Goal: Check status: Check status

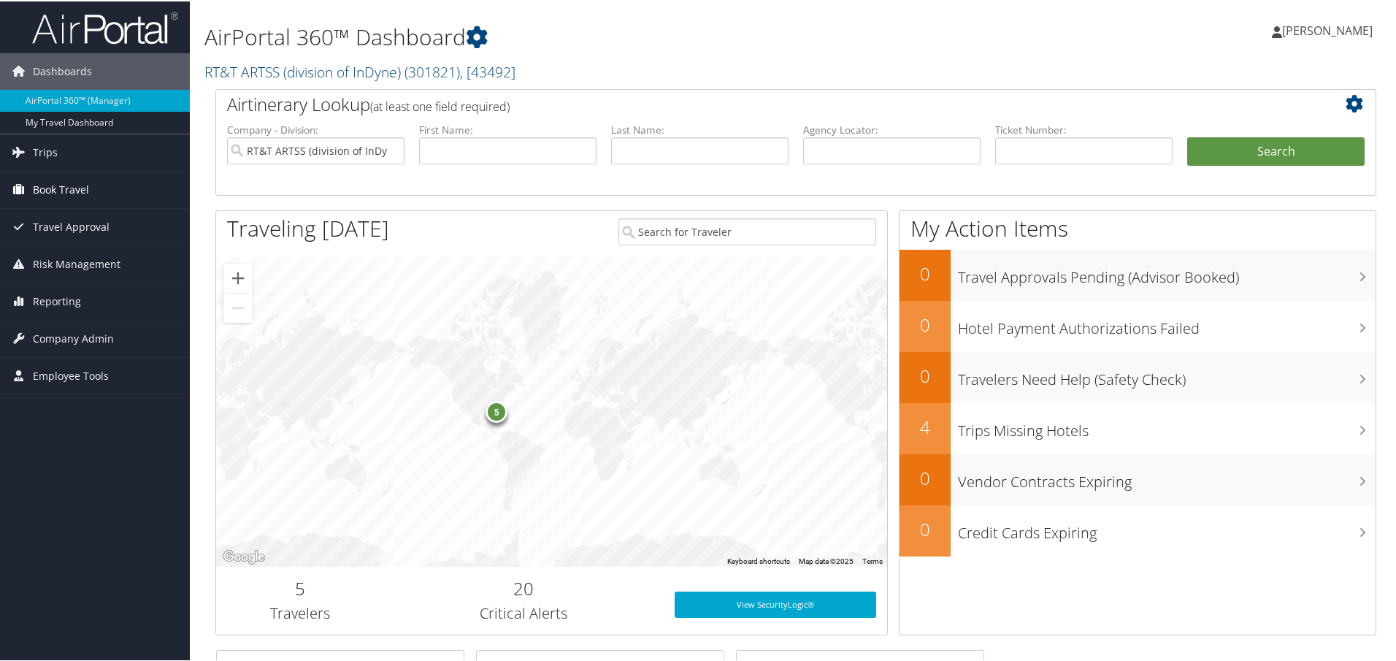
click at [69, 182] on span "Book Travel" at bounding box center [61, 188] width 56 height 37
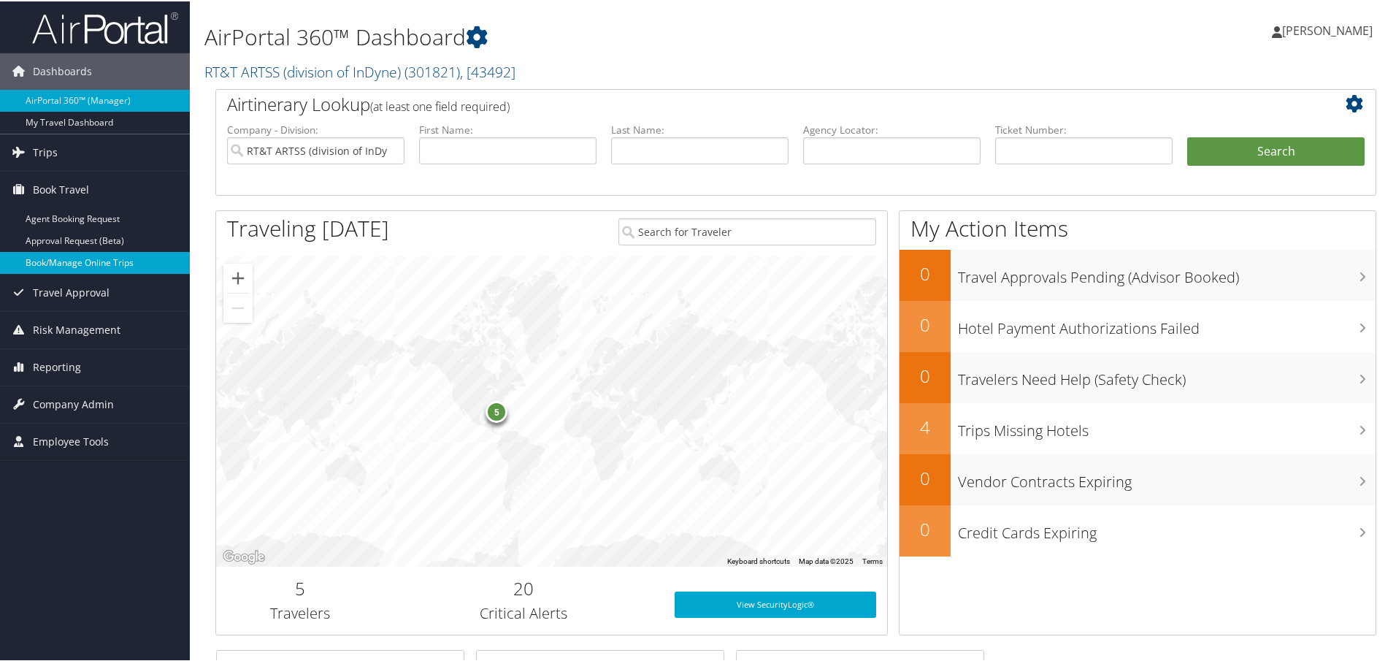
click at [74, 256] on link "Book/Manage Online Trips" at bounding box center [95, 261] width 190 height 22
click at [684, 156] on input "text" at bounding box center [699, 149] width 177 height 27
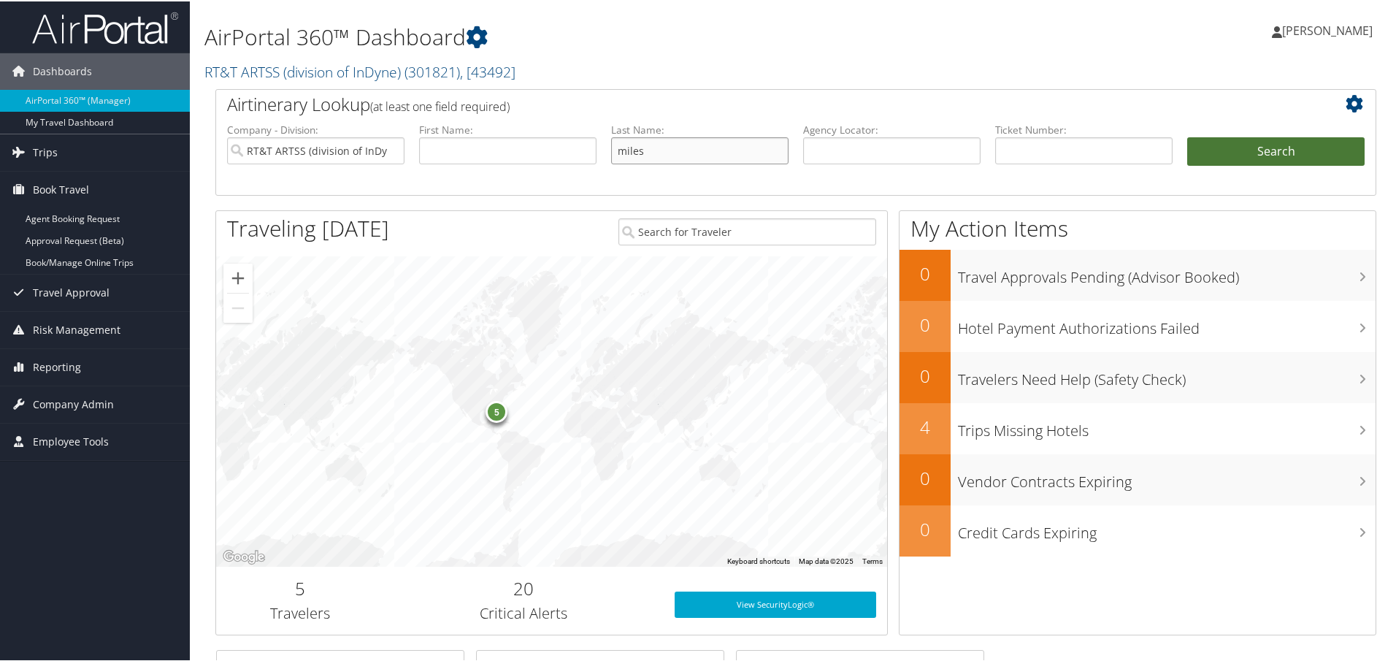
type input "miles"
click at [1270, 148] on button "Search" at bounding box center [1275, 150] width 177 height 29
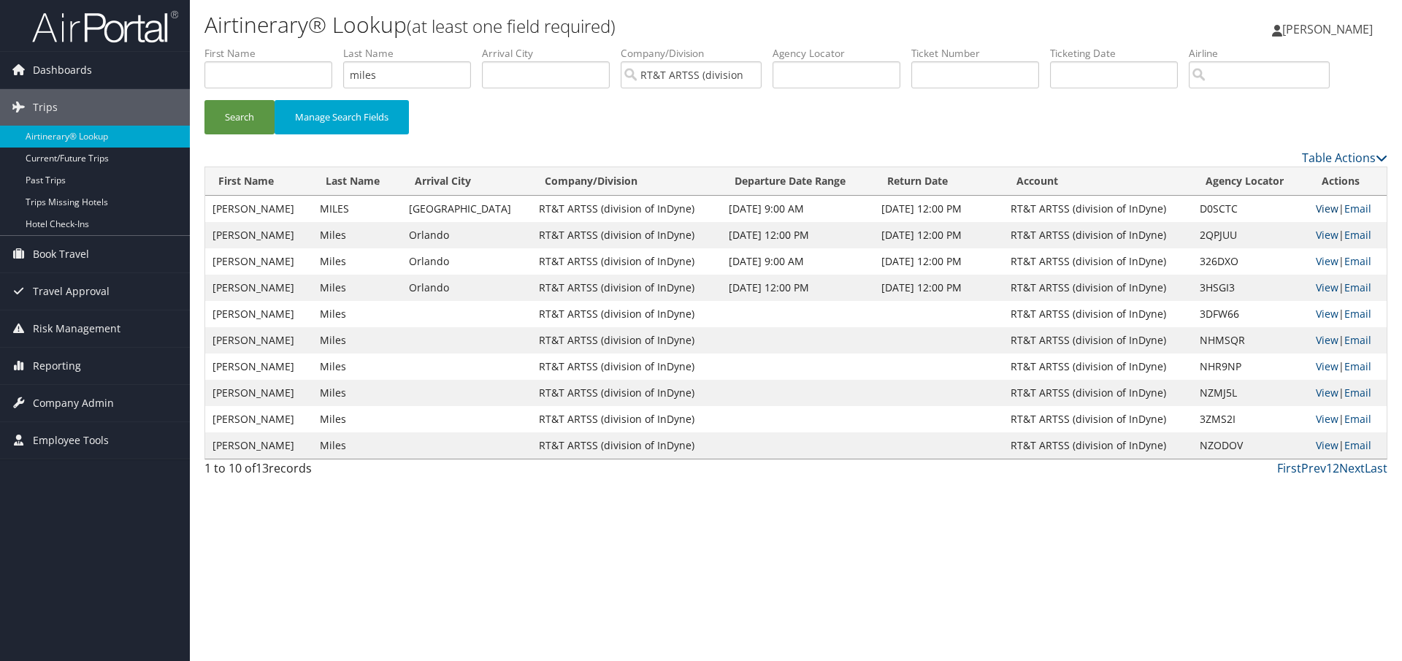
click at [1322, 209] on link "View" at bounding box center [1327, 209] width 23 height 14
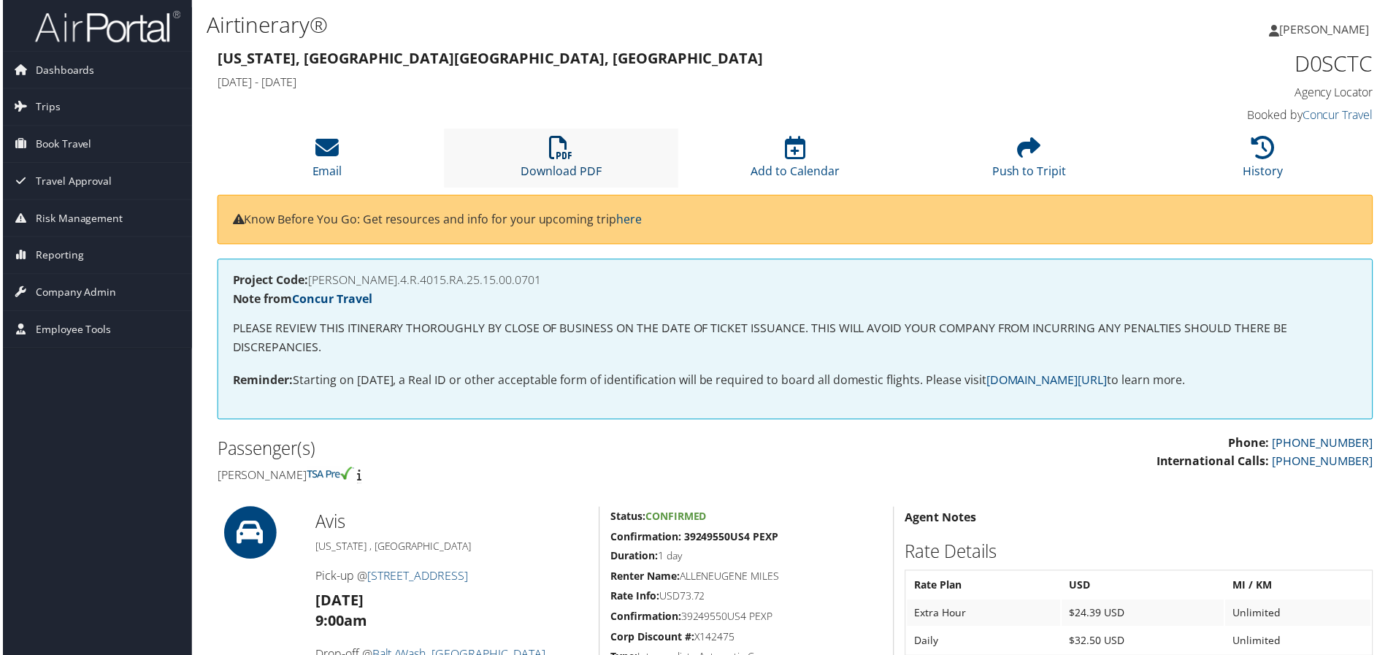
click at [556, 148] on icon at bounding box center [560, 148] width 23 height 23
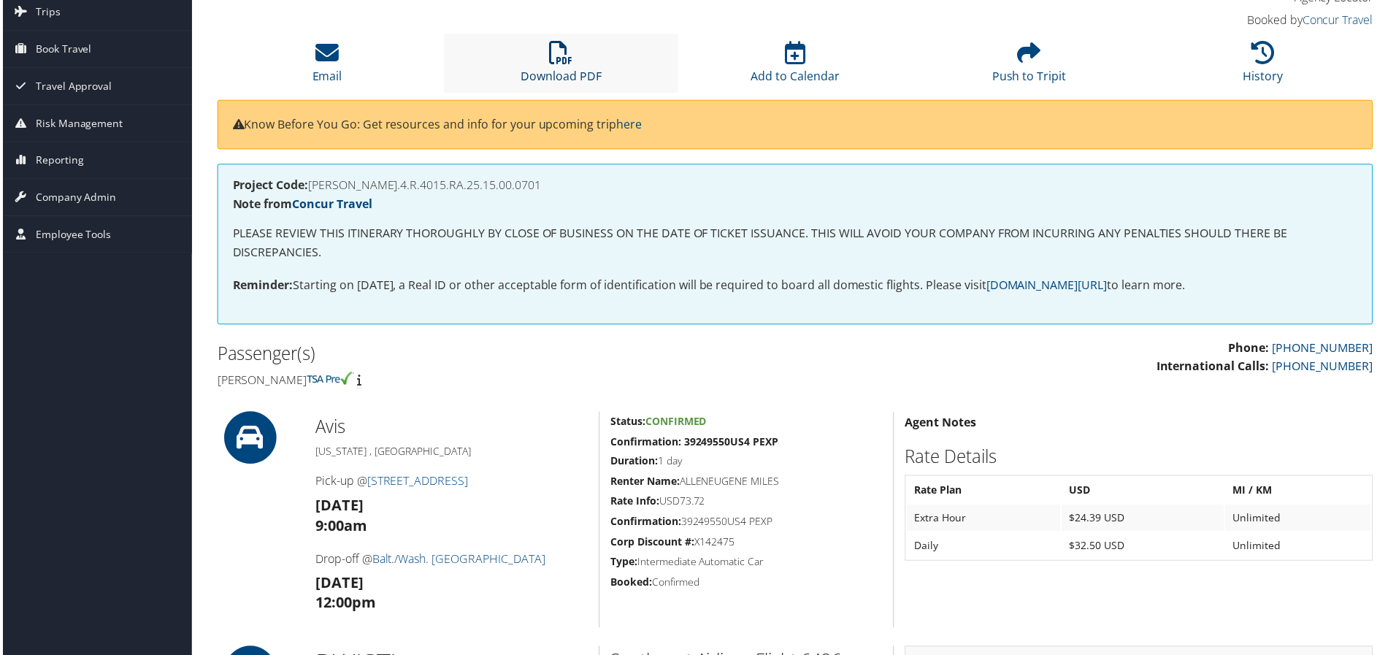
scroll to position [73, 0]
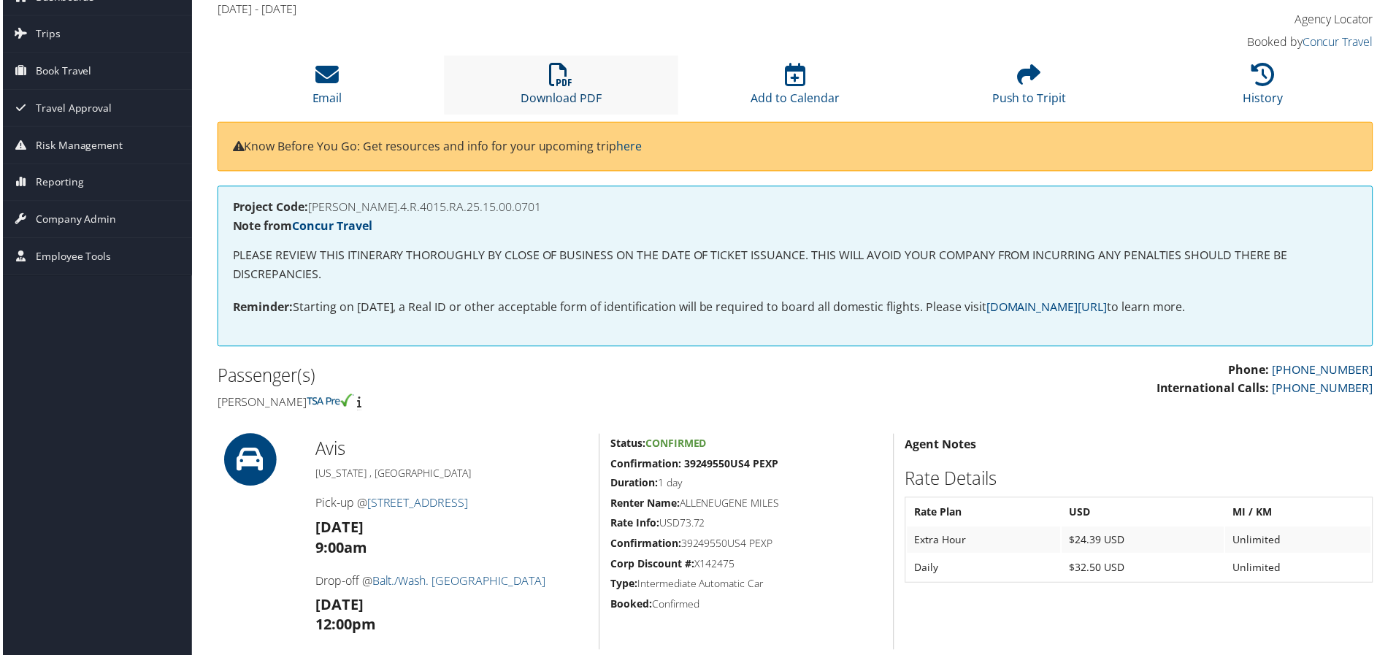
click at [559, 83] on icon at bounding box center [560, 75] width 23 height 23
